Goal: Task Accomplishment & Management: Use online tool/utility

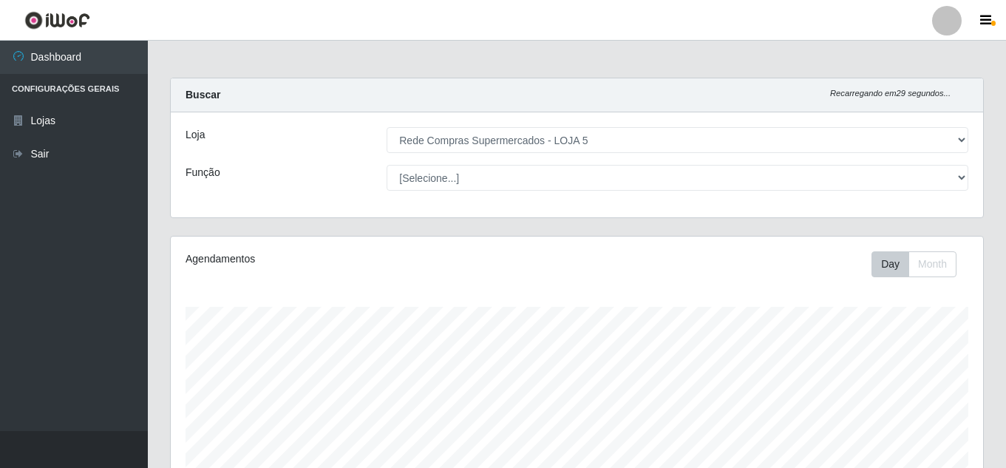
select select "397"
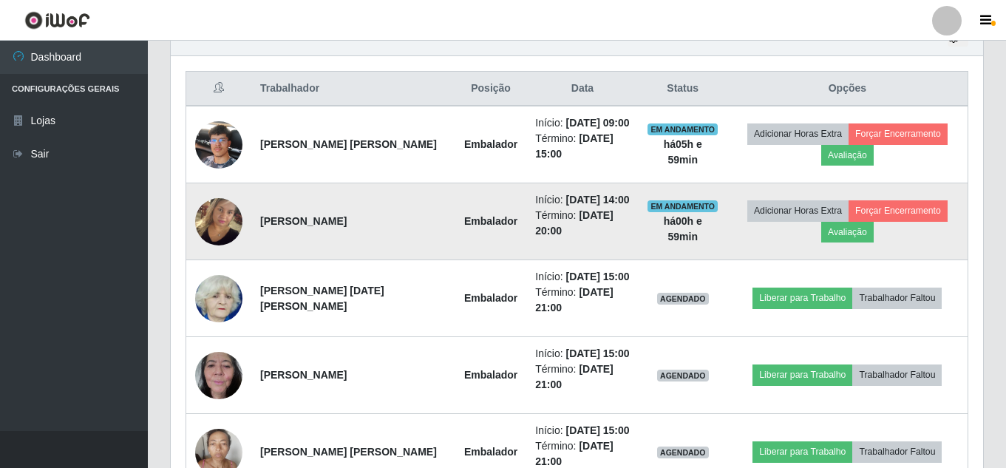
scroll to position [635, 0]
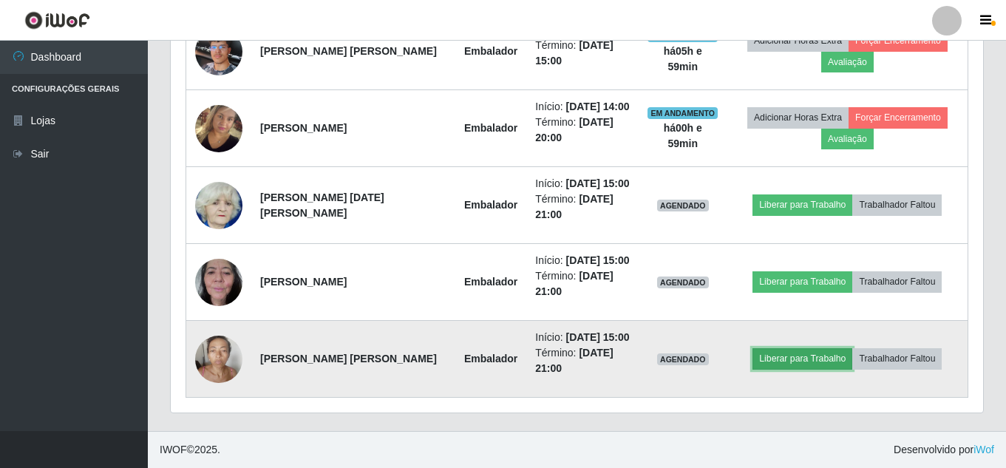
click at [822, 366] on button "Liberar para Trabalho" at bounding box center [802, 358] width 100 height 21
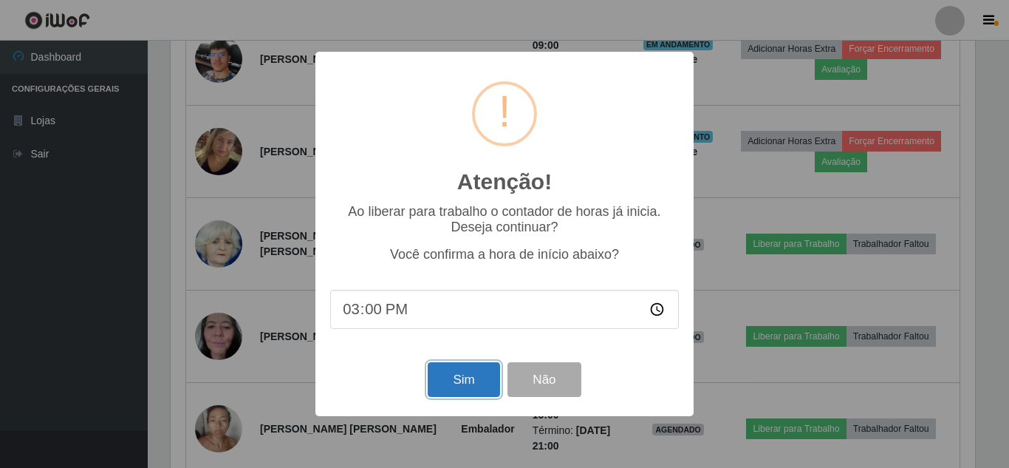
drag, startPoint x: 449, startPoint y: 387, endPoint x: 522, endPoint y: 373, distance: 75.2
click at [454, 387] on button "Sim" at bounding box center [464, 379] width 72 height 35
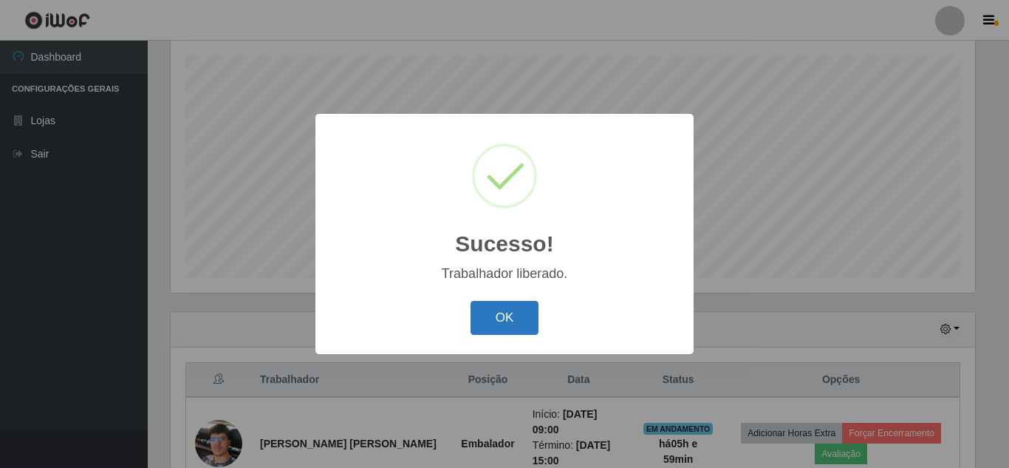
click at [517, 322] on button "OK" at bounding box center [505, 318] width 69 height 35
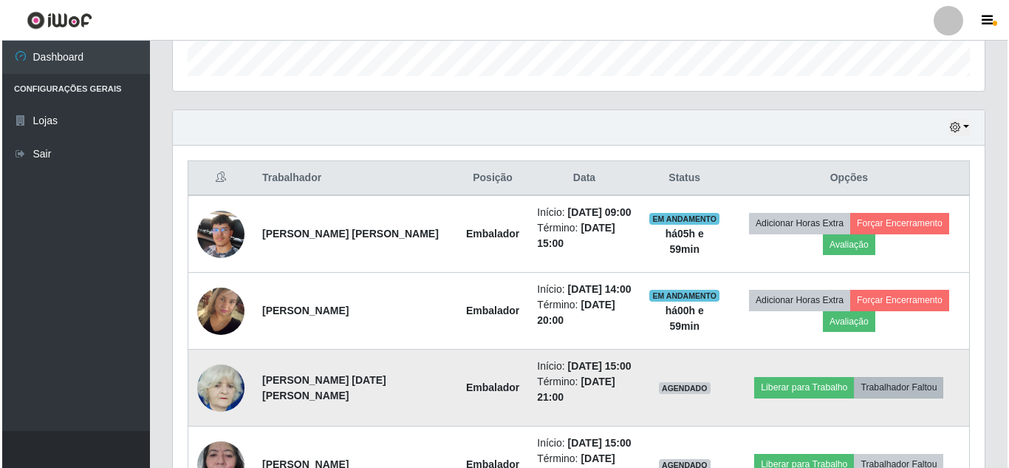
scroll to position [472, 0]
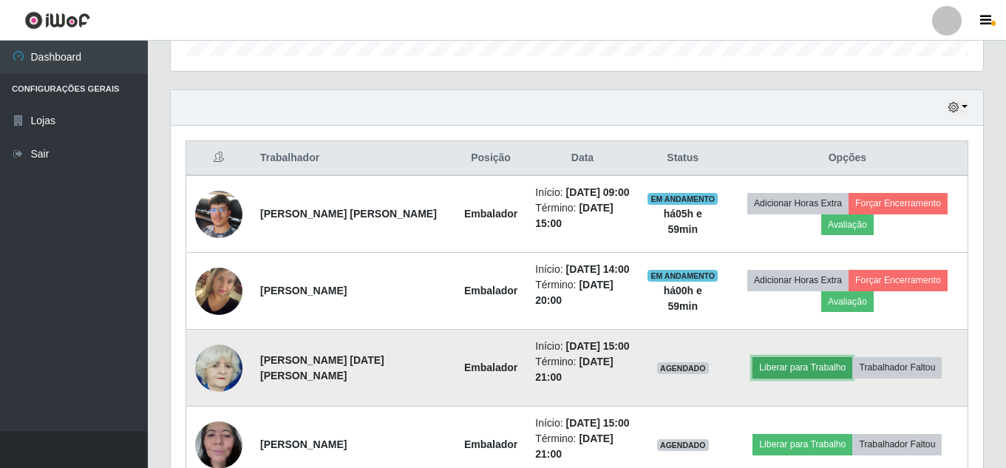
click at [828, 373] on button "Liberar para Trabalho" at bounding box center [802, 367] width 100 height 21
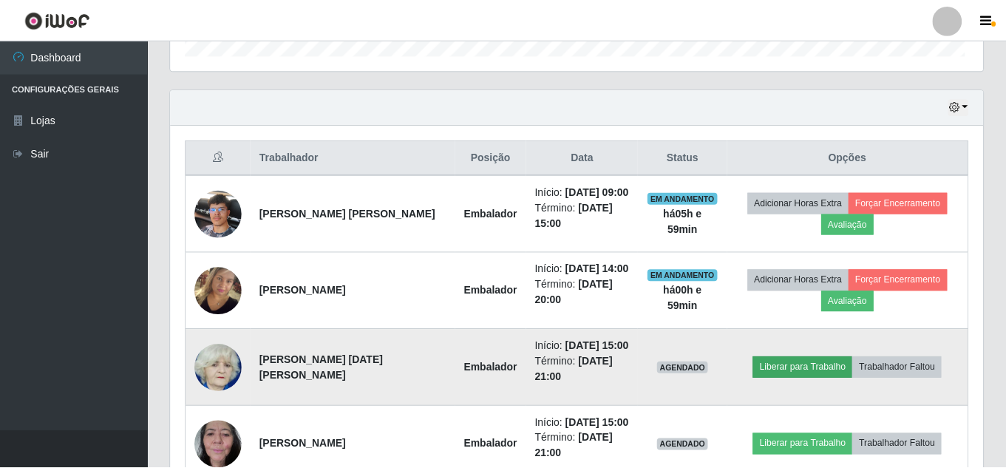
scroll to position [307, 805]
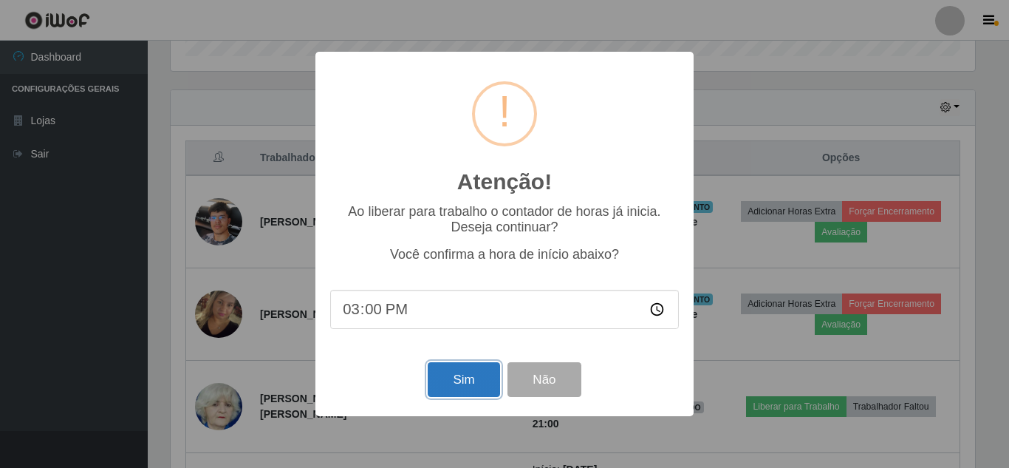
drag, startPoint x: 460, startPoint y: 387, endPoint x: 502, endPoint y: 382, distance: 42.4
click at [459, 387] on button "Sim" at bounding box center [464, 379] width 72 height 35
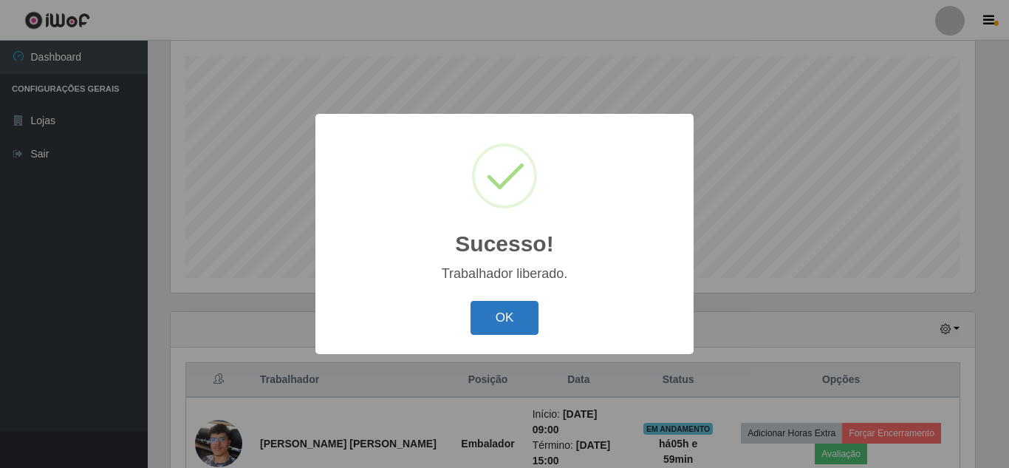
click at [532, 316] on button "OK" at bounding box center [505, 318] width 69 height 35
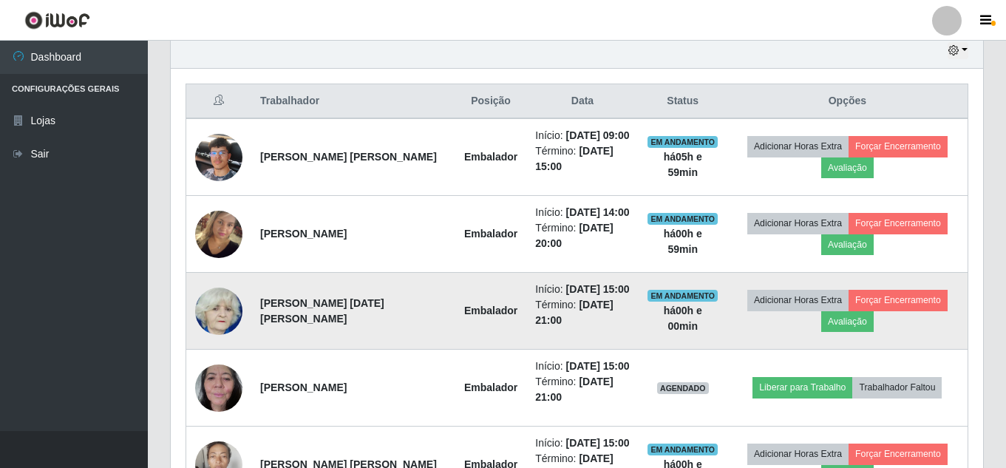
scroll to position [546, 0]
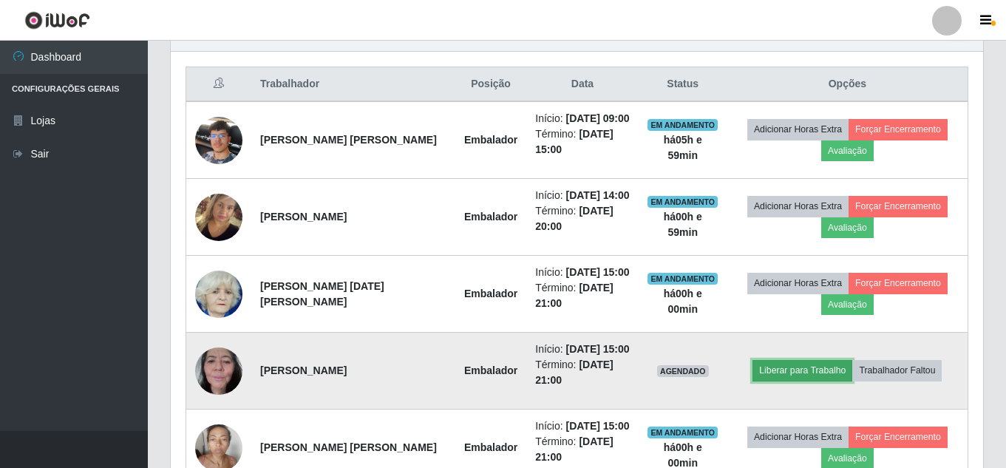
click at [808, 364] on button "Liberar para Trabalho" at bounding box center [802, 370] width 100 height 21
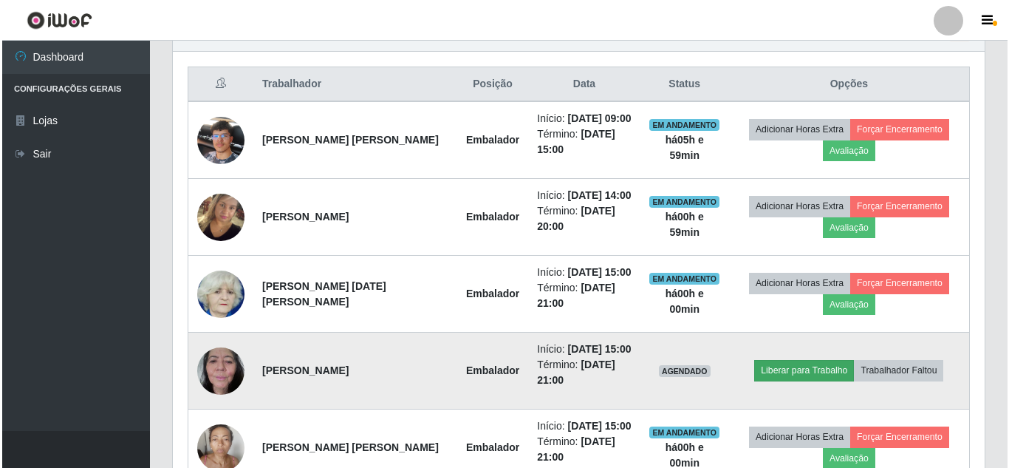
scroll to position [307, 805]
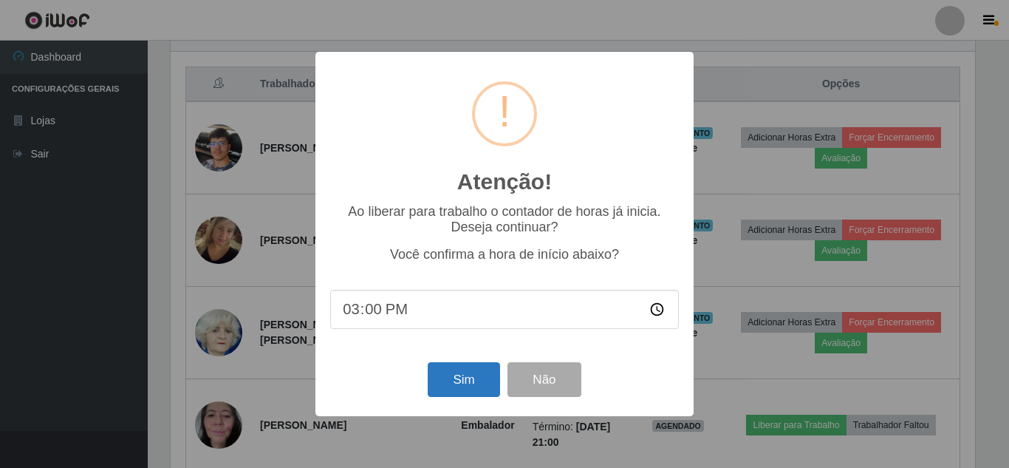
drag, startPoint x: 394, startPoint y: 412, endPoint x: 437, endPoint y: 394, distance: 46.4
click at [395, 412] on div "Atenção! × Ao liberar para trabalho o contador de horas já inicia. Deseja conti…" at bounding box center [505, 234] width 378 height 364
click at [453, 389] on button "Sim" at bounding box center [464, 379] width 72 height 35
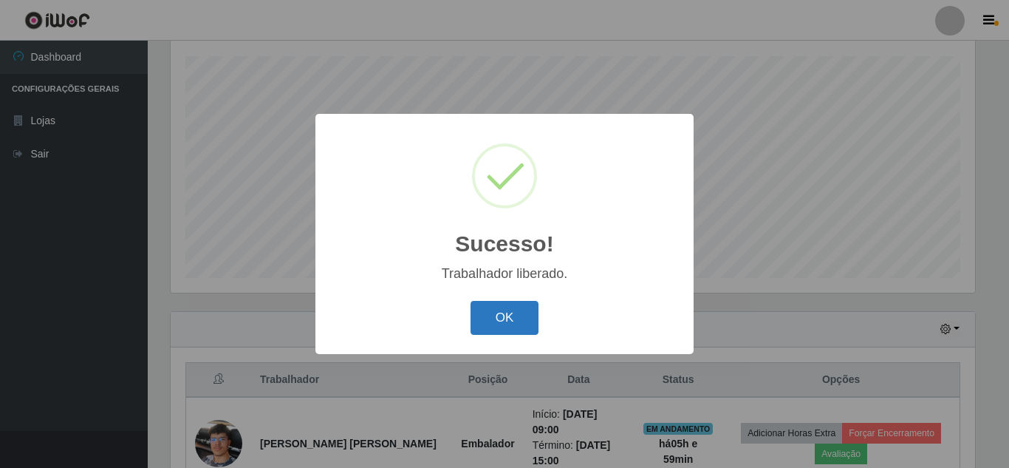
click at [523, 330] on button "OK" at bounding box center [505, 318] width 69 height 35
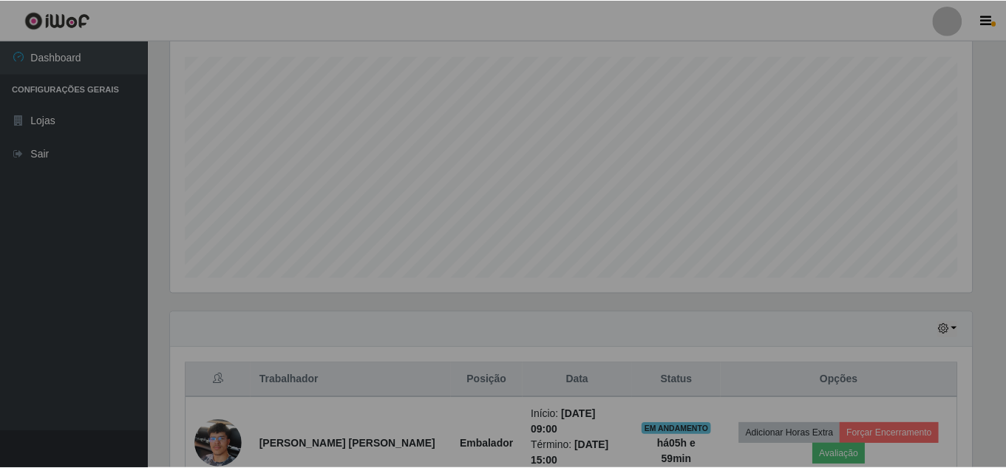
scroll to position [0, 0]
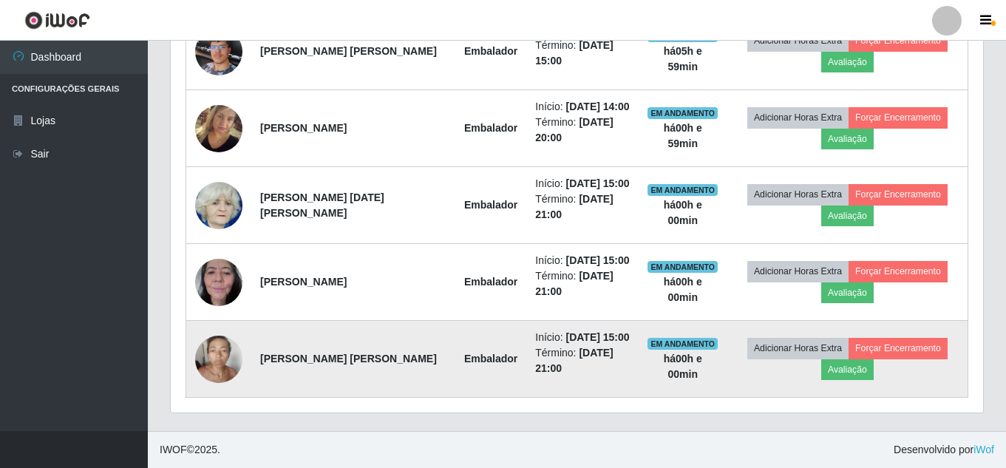
click at [214, 342] on img at bounding box center [218, 358] width 47 height 63
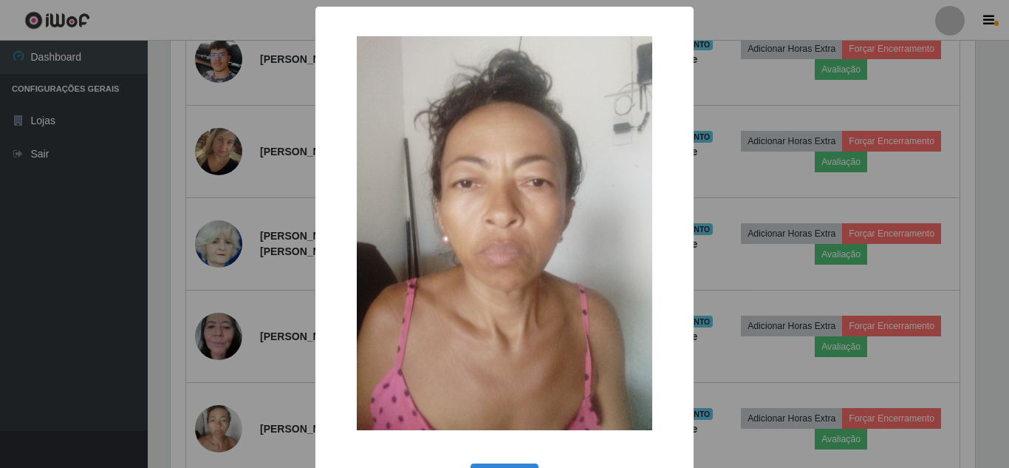
click at [236, 323] on div "× OK Cancel" at bounding box center [504, 234] width 1009 height 468
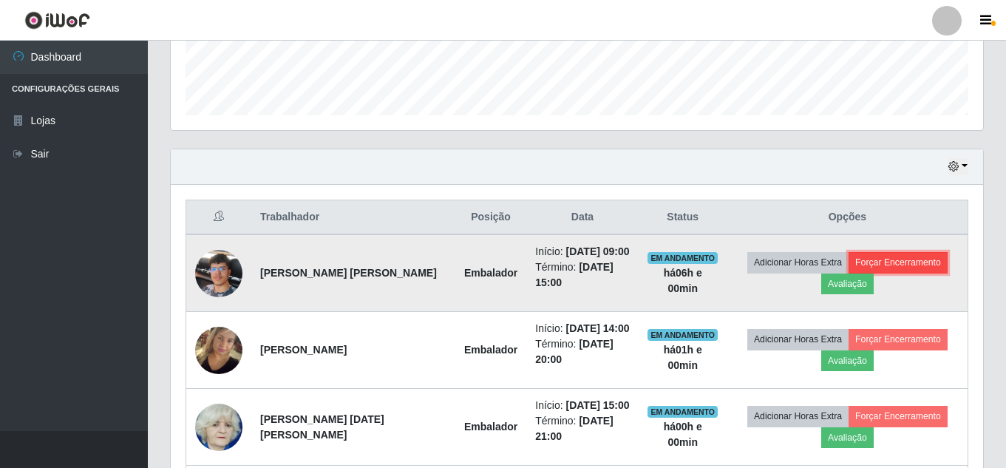
click at [878, 263] on button "Forçar Encerramento" at bounding box center [897, 262] width 99 height 21
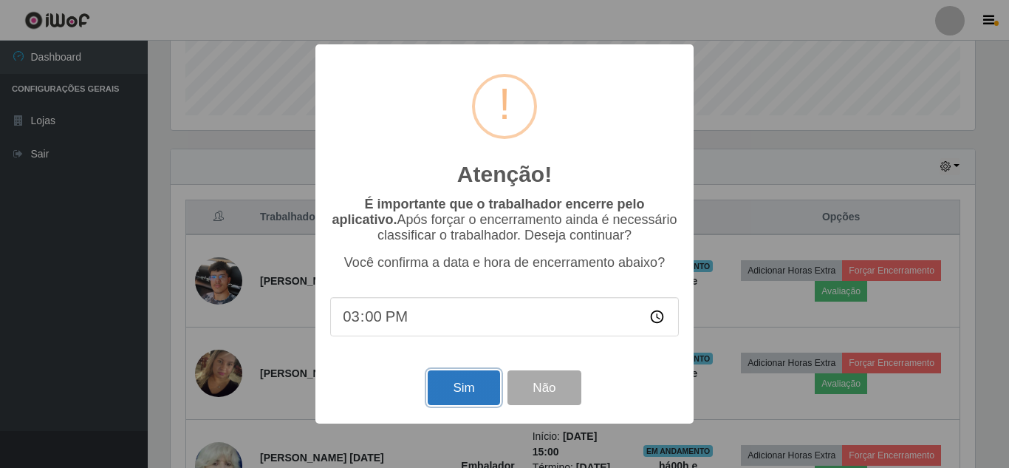
click at [476, 395] on button "Sim" at bounding box center [464, 387] width 72 height 35
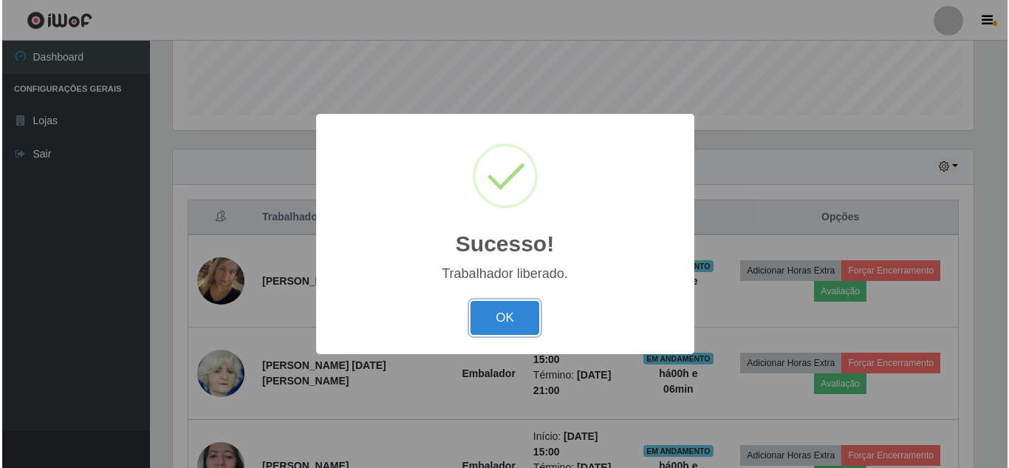
scroll to position [307, 805]
